Goal: Task Accomplishment & Management: Use online tool/utility

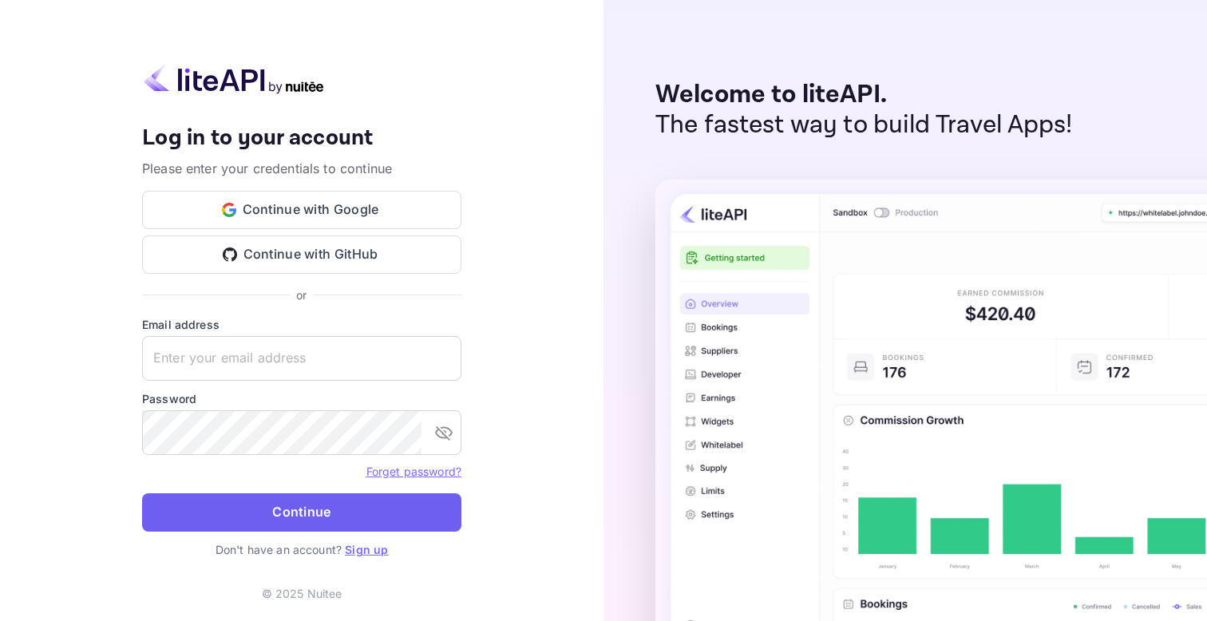
type input "[PERSON_NAME][EMAIL_ADDRESS][DOMAIN_NAME]"
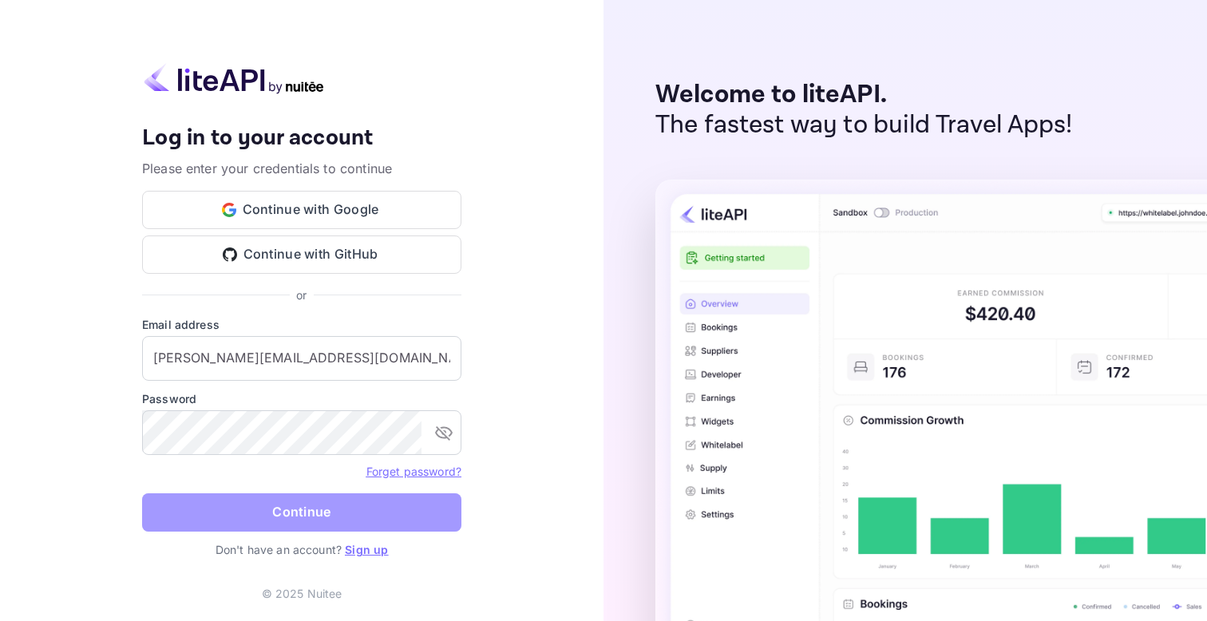
click at [299, 509] on button "Continue" at bounding box center [301, 513] width 319 height 38
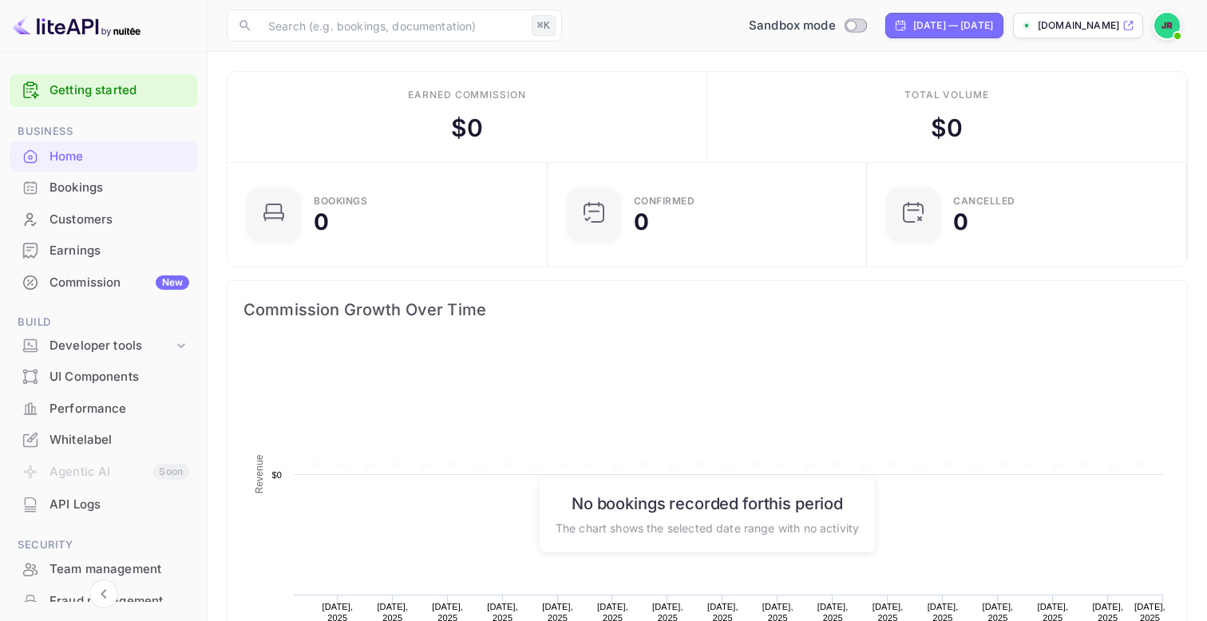
scroll to position [180, 0]
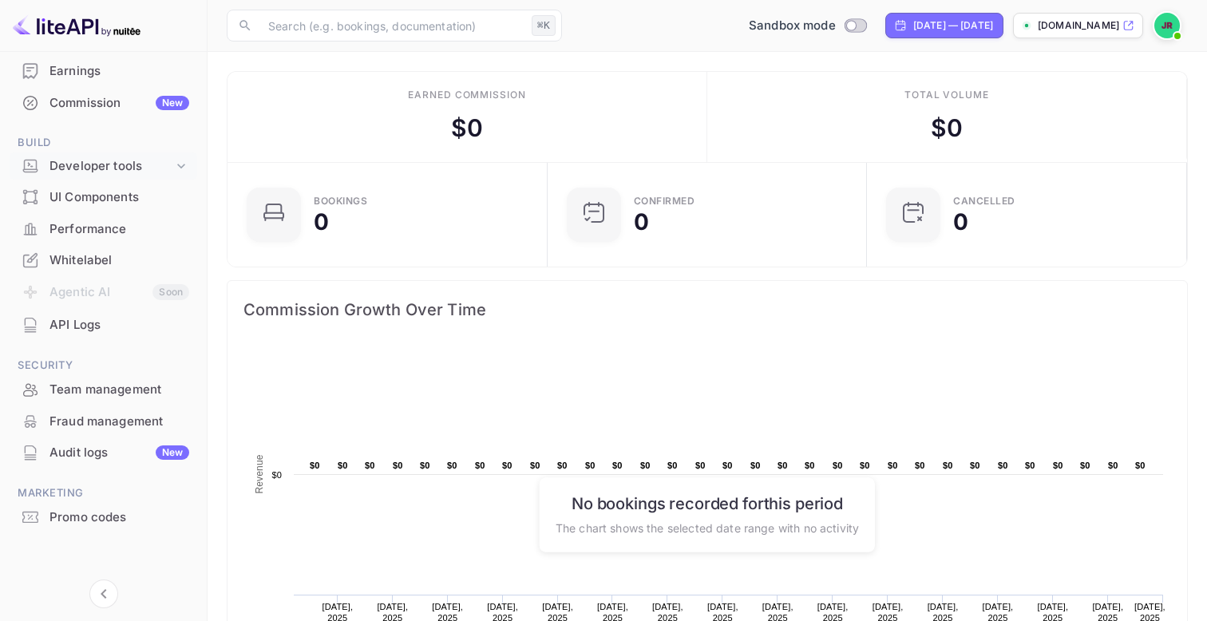
click at [175, 162] on icon at bounding box center [181, 166] width 16 height 16
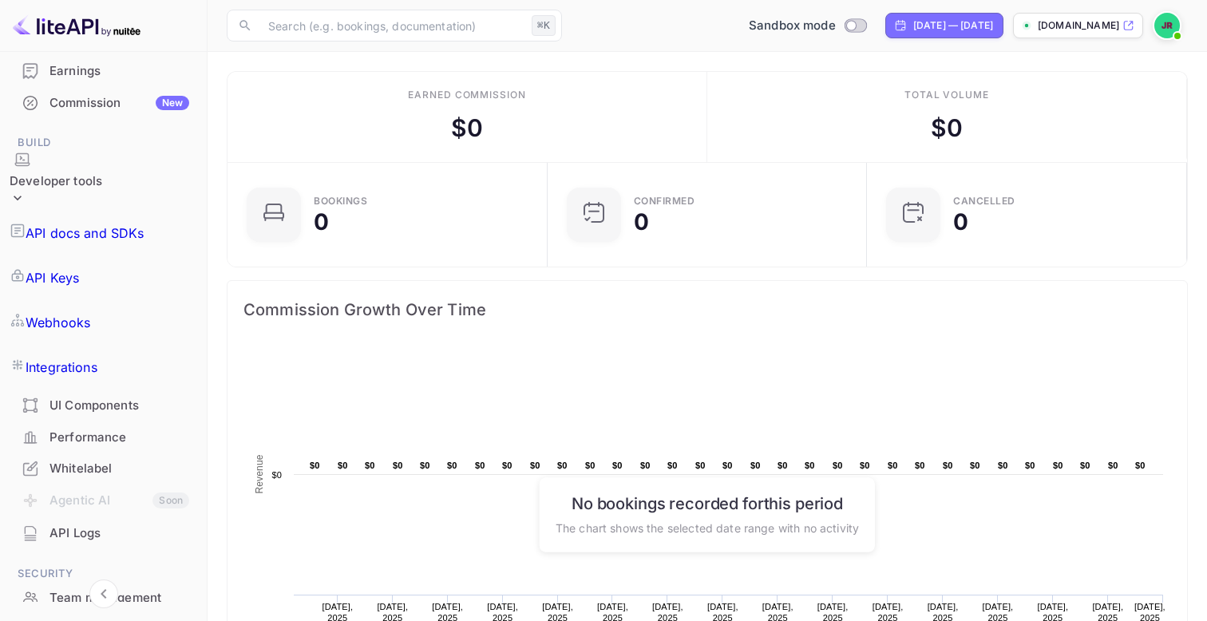
click at [90, 313] on p "Webhooks" at bounding box center [58, 322] width 65 height 19
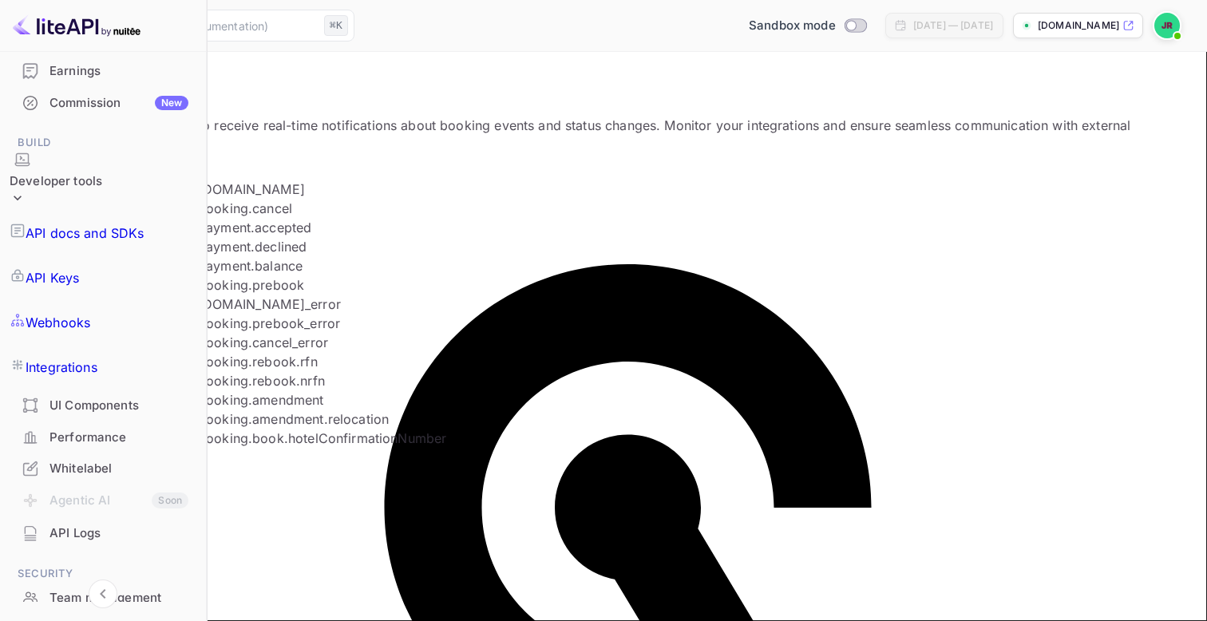
click at [327, 218] on li "booking.cancel" at bounding box center [383, 208] width 371 height 19
